Goal: Information Seeking & Learning: Learn about a topic

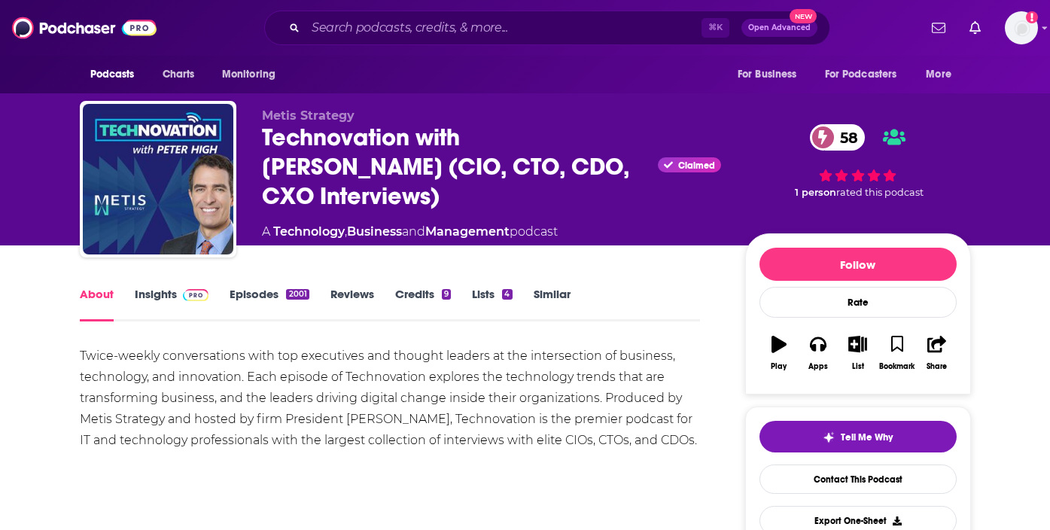
click at [159, 293] on link "Insights" at bounding box center [172, 304] width 75 height 35
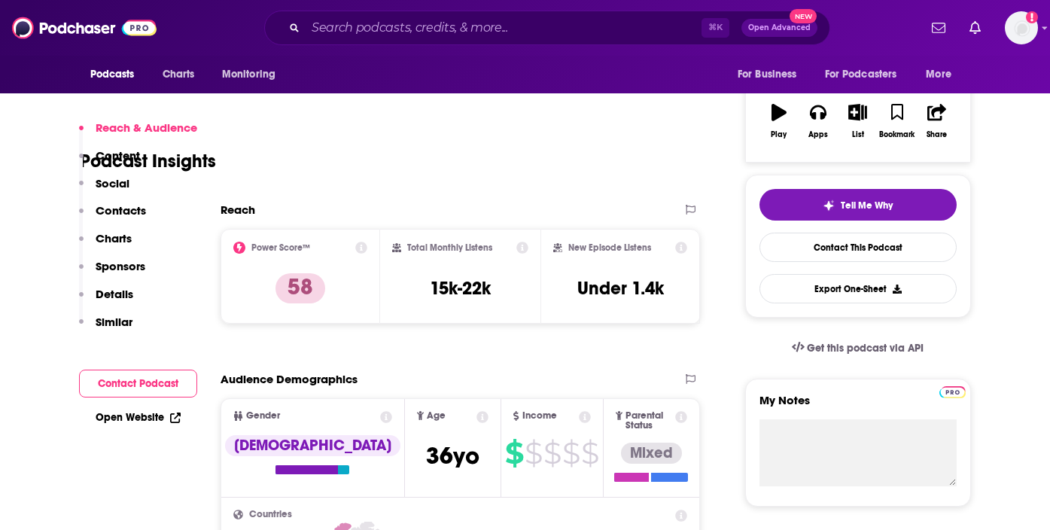
scroll to position [287, 0]
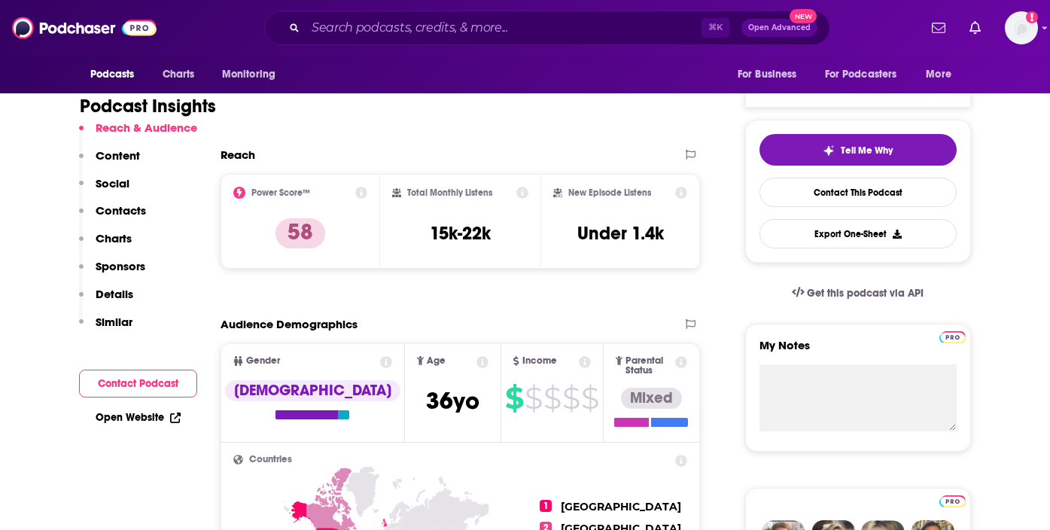
click at [523, 193] on icon at bounding box center [522, 193] width 12 height 12
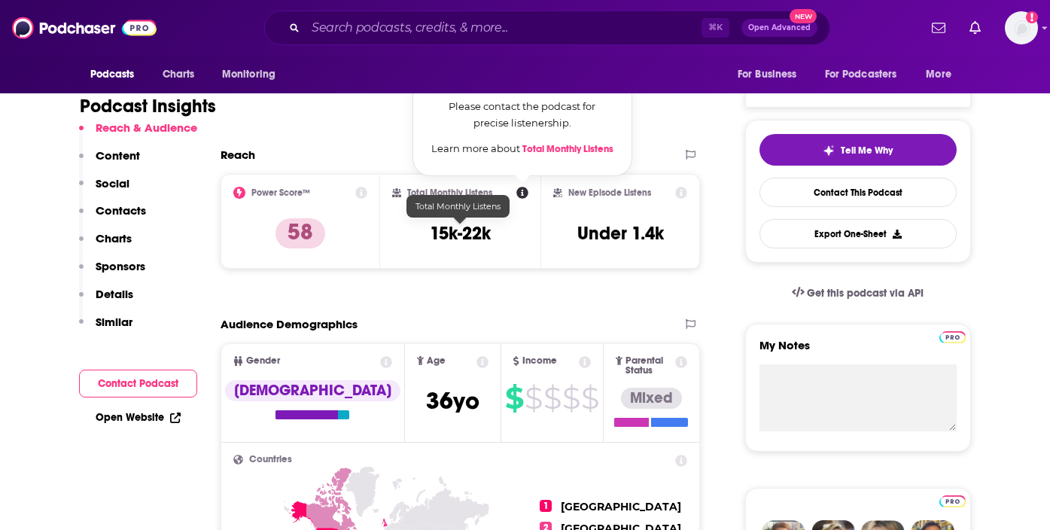
click at [462, 230] on h3 "15k-22k" at bounding box center [460, 233] width 61 height 23
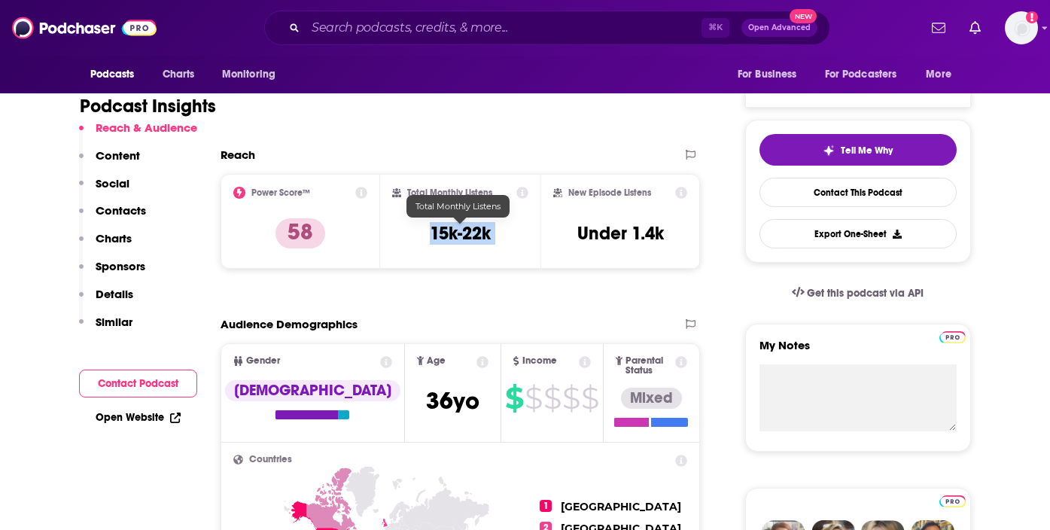
click at [462, 230] on h3 "15k-22k" at bounding box center [460, 233] width 61 height 23
copy div "15k-22k"
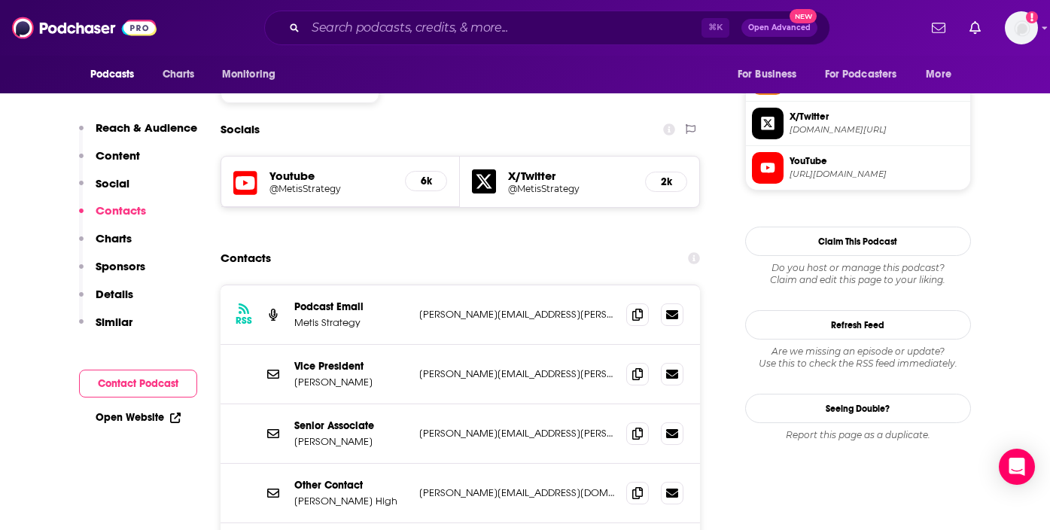
scroll to position [1249, 0]
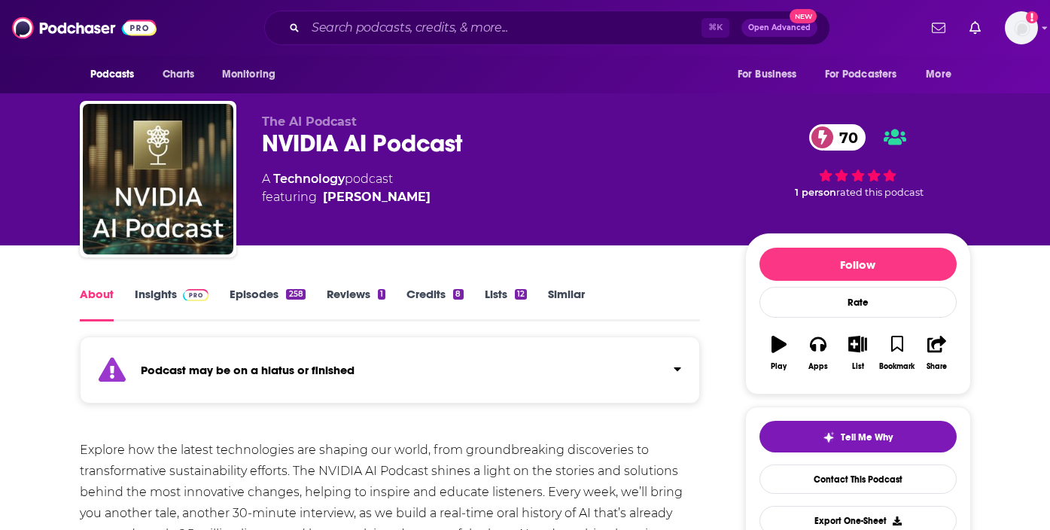
click at [163, 300] on link "Insights" at bounding box center [172, 304] width 75 height 35
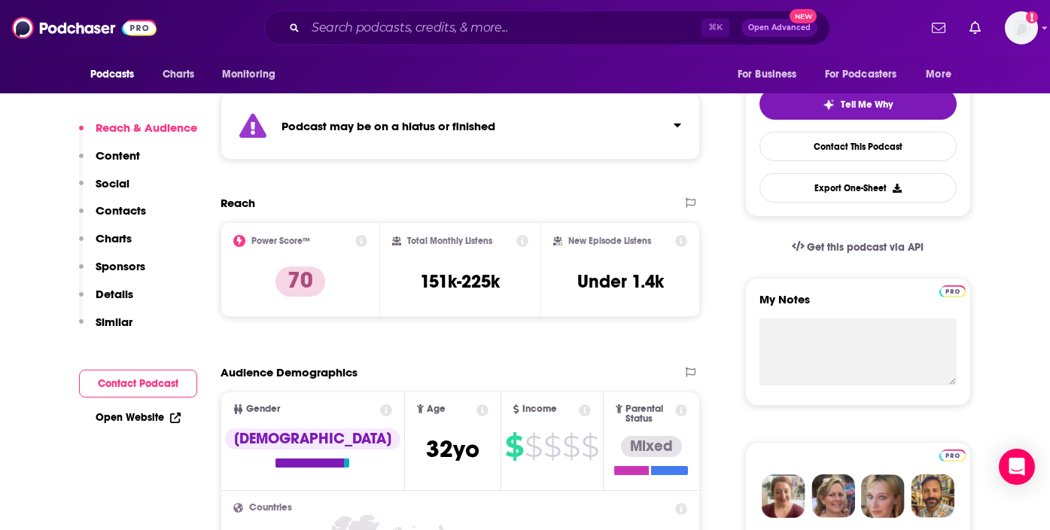
scroll to position [334, 0]
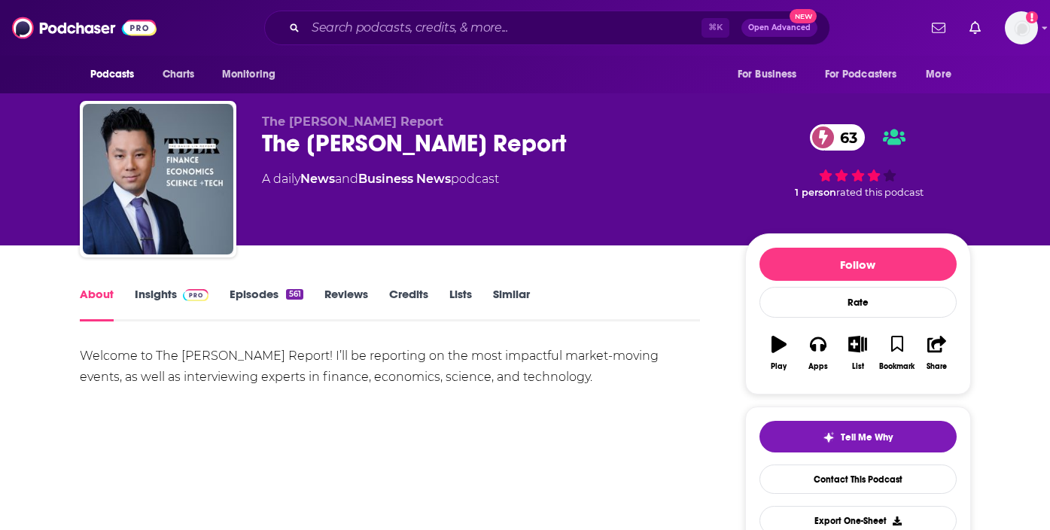
click at [171, 297] on link "Insights" at bounding box center [172, 304] width 75 height 35
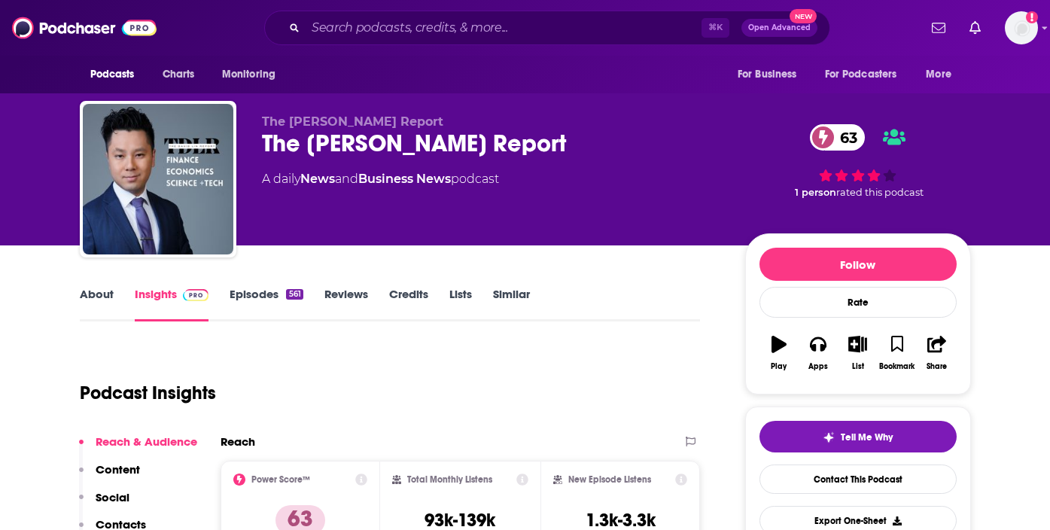
scroll to position [93, 0]
